Goal: Task Accomplishment & Management: Manage account settings

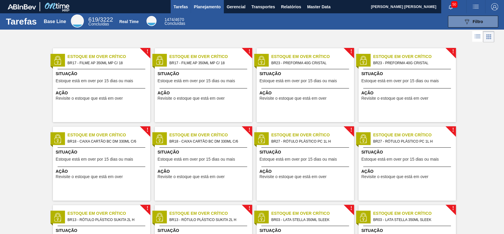
click at [216, 10] on button "Planejamento" at bounding box center [207, 6] width 33 height 13
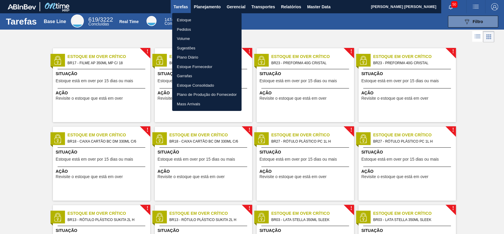
click at [203, 29] on li "Pedidos" at bounding box center [206, 29] width 69 height 9
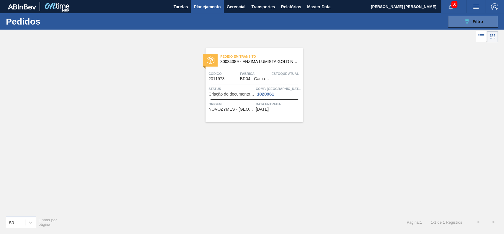
click at [465, 23] on icon "089F7B8B-B2A5-4AFE-B5C0-19BA573D28AC" at bounding box center [466, 21] width 7 height 7
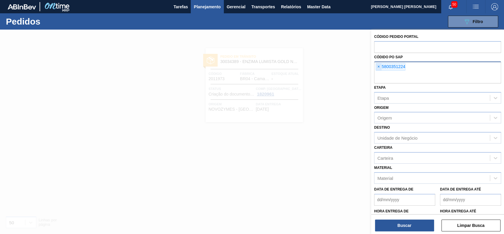
click at [380, 67] on span "×" at bounding box center [379, 66] width 6 height 7
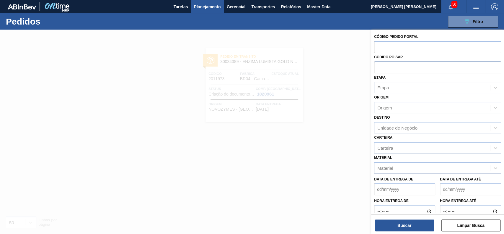
paste input "5800354190"
type input "5800354190"
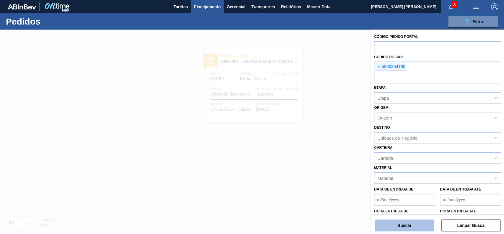
click at [395, 226] on button "Buscar" at bounding box center [404, 225] width 59 height 12
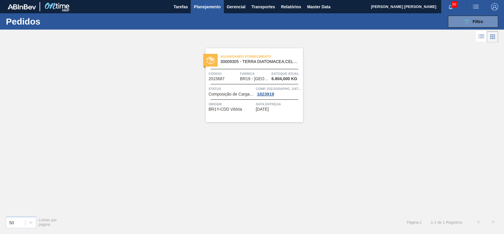
click at [195, 5] on span "Planejamento" at bounding box center [207, 6] width 27 height 7
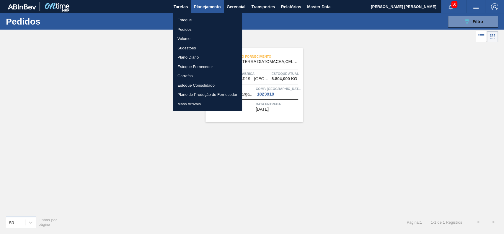
click at [190, 19] on li "Estoque" at bounding box center [207, 19] width 69 height 9
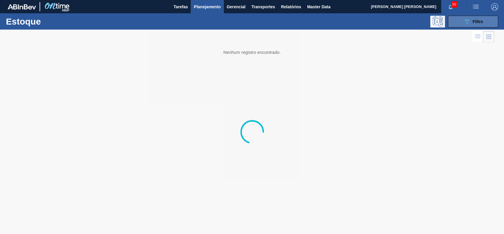
drag, startPoint x: 458, startPoint y: 20, endPoint x: 456, endPoint y: 26, distance: 5.9
click at [458, 20] on button "089F7B8B-B2A5-4AFE-B5C0-19BA573D28AC Filtro" at bounding box center [473, 22] width 50 height 12
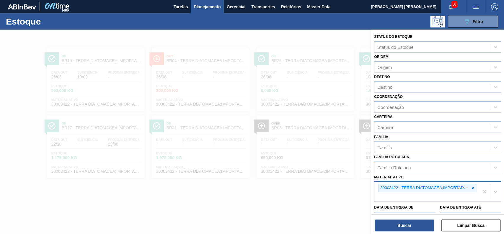
click at [473, 191] on div "30003422 - TERRA DIATOMACEA;IMPORTADA;EMB 24KG" at bounding box center [427, 188] width 98 height 8
click at [472, 187] on icon at bounding box center [473, 188] width 2 height 2
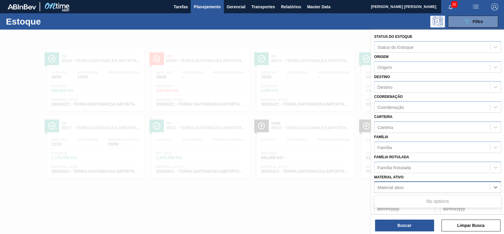
paste ativo "30003637"
type ativo "30003637"
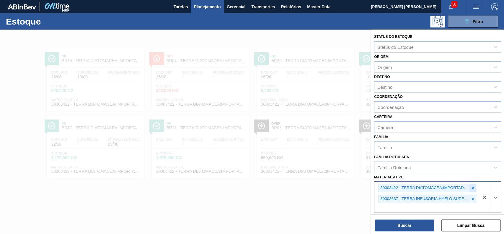
click at [473, 187] on icon at bounding box center [473, 188] width 2 height 2
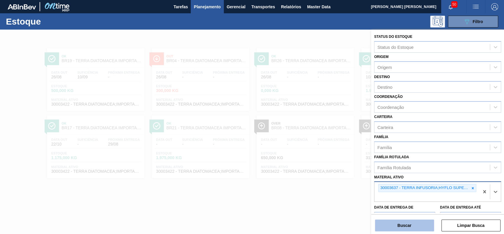
click at [417, 222] on button "Buscar" at bounding box center [404, 225] width 59 height 12
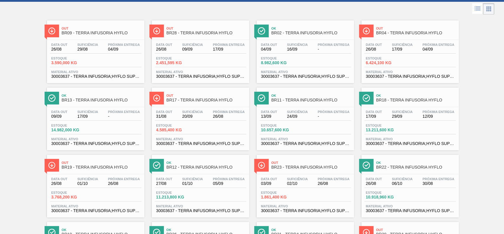
scroll to position [39, 0]
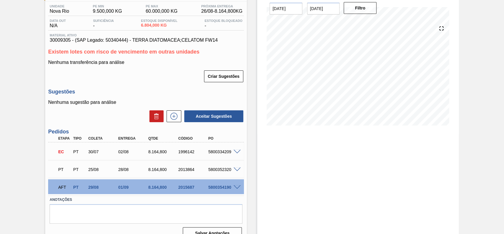
scroll to position [58, 0]
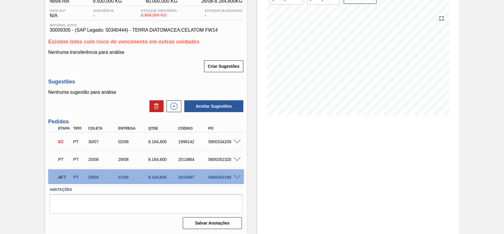
click at [234, 178] on span at bounding box center [237, 177] width 7 height 4
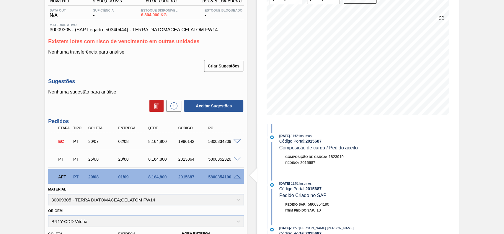
scroll to position [233, 0]
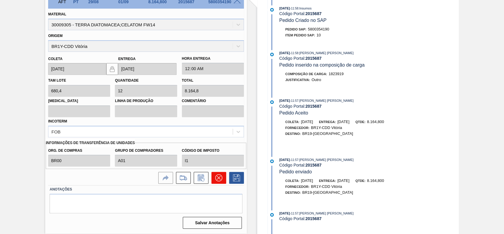
click at [222, 178] on icon at bounding box center [218, 177] width 7 height 7
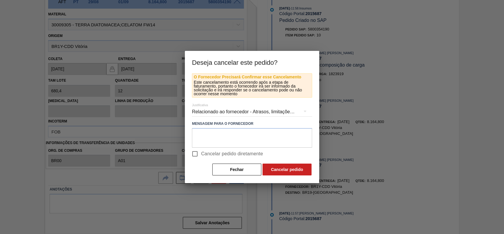
click at [209, 158] on label "Cancelar pedido diretamente" at bounding box center [226, 153] width 74 height 12
click at [201, 158] on input "Cancelar pedido diretamente" at bounding box center [195, 153] width 12 height 12
checkbox input "true"
click at [284, 174] on button "Cancelar pedido" at bounding box center [287, 169] width 49 height 12
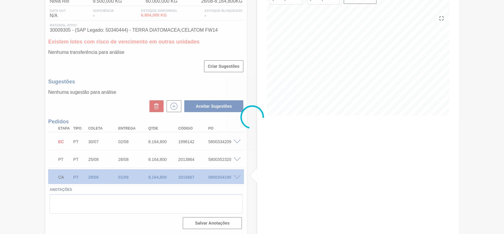
scroll to position [58, 0]
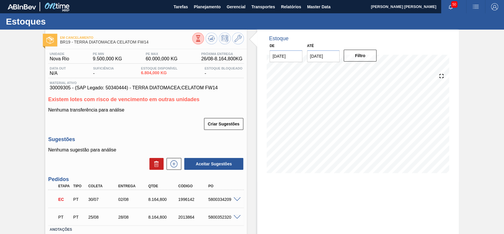
click at [256, 148] on div "Estoque De 26/08/2025 Até 09/09/2025 Filtro" at bounding box center [353, 152] width 212 height 244
